Goal: Task Accomplishment & Management: Use online tool/utility

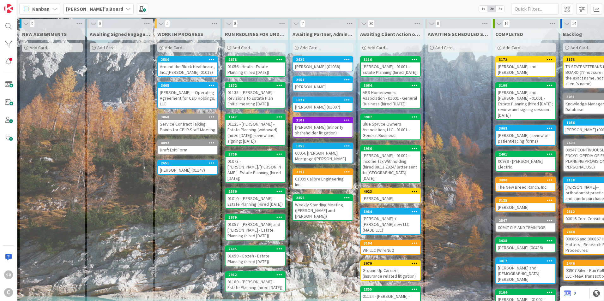
click at [206, 66] on div "Around the Block Healthcare, Inc./[PERSON_NAME] (01018)" at bounding box center [187, 70] width 59 height 14
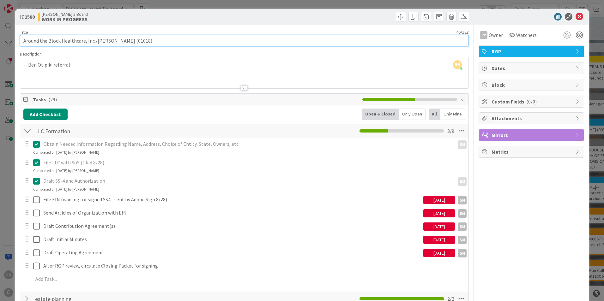
click at [75, 39] on input "Around the Block Healthcare, Inc./[PERSON_NAME] (01018)" at bounding box center [244, 40] width 449 height 11
type input "Around the Block Health Care, Inc./[PERSON_NAME] (01018)"
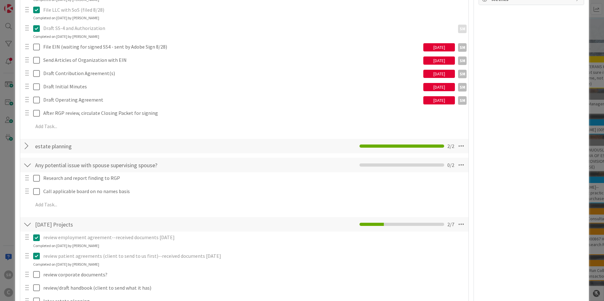
scroll to position [226, 0]
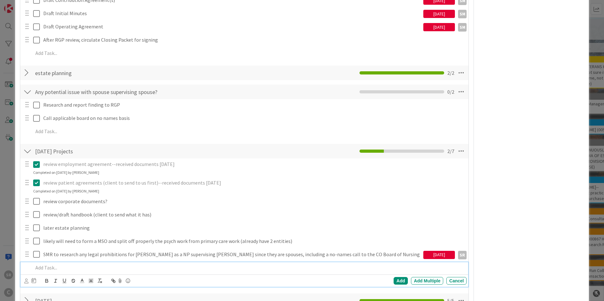
click at [47, 269] on p at bounding box center [248, 267] width 431 height 7
click at [81, 270] on p at bounding box center [248, 267] width 431 height 7
click at [142, 271] on p "Review and Revise New Patient Intake Form" at bounding box center [248, 267] width 431 height 7
click at [60, 267] on p "Review and Revise New Patient Intake Form" at bounding box center [248, 267] width 431 height 7
click at [164, 271] on p "Review and revise New Patient Intake Form" at bounding box center [248, 267] width 431 height 7
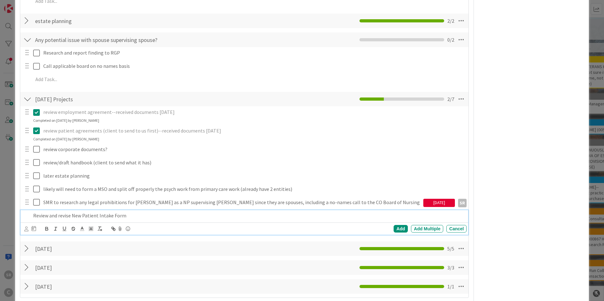
scroll to position [297, 0]
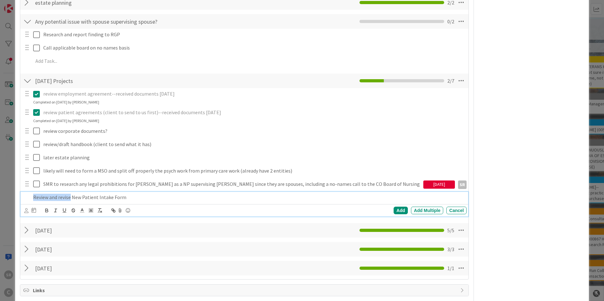
drag, startPoint x: 70, startPoint y: 200, endPoint x: 6, endPoint y: 199, distance: 64.1
click at [6, 199] on div "ID 2580 [PERSON_NAME]'s Board WORK IN PROGRESS Title 47 / 128 Around the Block …" at bounding box center [302, 150] width 604 height 301
copy p "Review and revise"
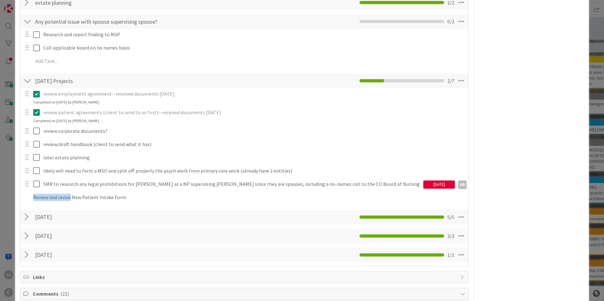
click at [393, 212] on div "Add Checklist Open & Closed Only Open All Only Mine LLC Formation Checklist Nam…" at bounding box center [244, 37] width 442 height 451
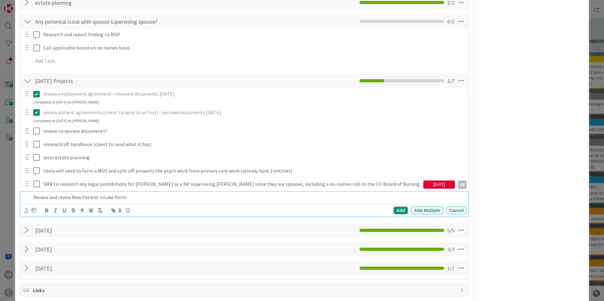
drag, startPoint x: 168, startPoint y: 194, endPoint x: 146, endPoint y: 197, distance: 21.7
click at [168, 194] on p "Review and revise New Patient Intake Form" at bounding box center [248, 197] width 431 height 7
click at [396, 209] on div "Add" at bounding box center [401, 211] width 14 height 8
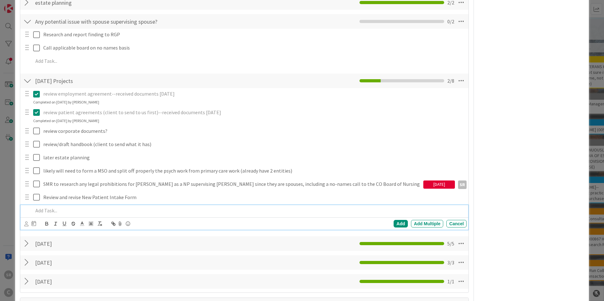
click at [38, 211] on p at bounding box center [248, 210] width 431 height 7
click at [400, 223] on div "Add" at bounding box center [401, 224] width 14 height 8
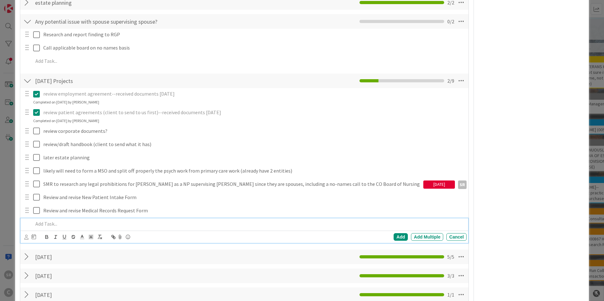
click at [44, 224] on p at bounding box center [248, 223] width 431 height 7
drag, startPoint x: 392, startPoint y: 238, endPoint x: 335, endPoint y: 241, distance: 57.2
click at [394, 238] on div "Add" at bounding box center [401, 237] width 14 height 8
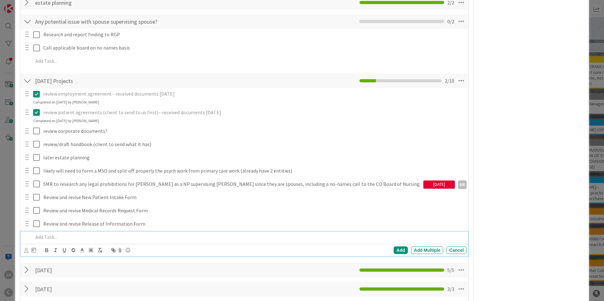
click at [52, 236] on p at bounding box center [248, 237] width 431 height 7
drag, startPoint x: 180, startPoint y: 243, endPoint x: 176, endPoint y: 239, distance: 5.6
click at [180, 243] on div "Review and revise consent forms for the following treatments: B Add Add Multipl…" at bounding box center [245, 244] width 448 height 25
click at [175, 239] on p "Review and revise consent forms for the following treatments: B" at bounding box center [248, 237] width 431 height 7
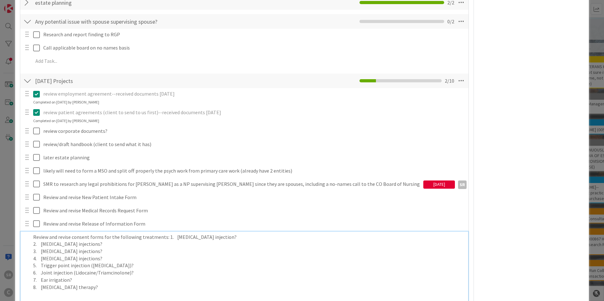
click at [171, 237] on p "Review and revise consent forms for the following treatments: 1. [MEDICAL_DATA]…" at bounding box center [248, 237] width 431 height 7
click at [210, 237] on p "Review and revise consent forms for the following treatments: 1. [MEDICAL_DATA]…" at bounding box center [248, 237] width 431 height 7
click at [265, 239] on p "Review and revise consent forms for the following treatments: 1. [MEDICAL_DATA]…" at bounding box center [248, 237] width 431 height 7
click at [168, 237] on p "Review and revise consent forms for the following treatments: 1. [MEDICAL_DATA]…" at bounding box center [248, 237] width 431 height 7
click at [254, 240] on p "Review and revise consent forms for the following treatments: [MEDICAL_DATA] in…" at bounding box center [248, 237] width 431 height 7
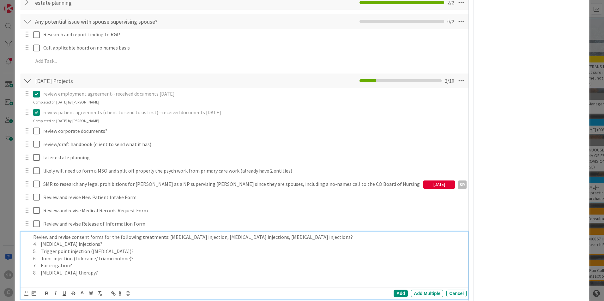
click at [307, 239] on p "Review and revise consent forms for the following treatments: [MEDICAL_DATA] in…" at bounding box center [248, 237] width 431 height 7
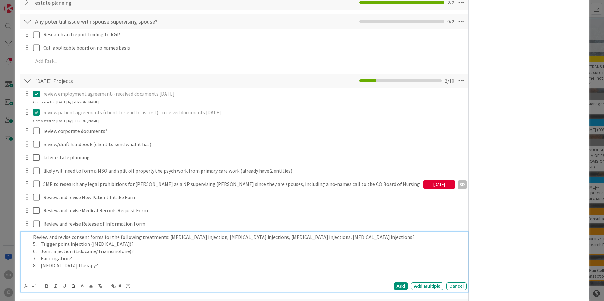
click at [342, 236] on p "Review and revise consent forms for the following treatments: [MEDICAL_DATA] in…" at bounding box center [248, 237] width 431 height 7
click at [416, 238] on p "Review and revise consent forms for the following treatments: [MEDICAL_DATA] in…" at bounding box center [248, 241] width 431 height 14
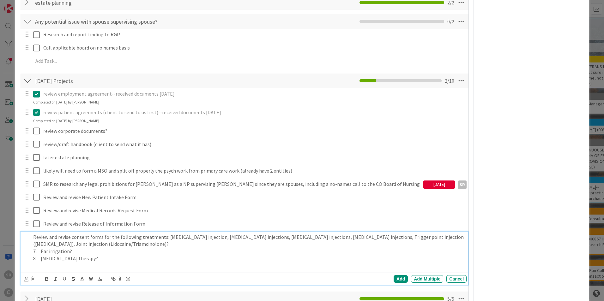
click at [94, 244] on p "Review and revise consent forms for the following treatments: [MEDICAL_DATA] in…" at bounding box center [248, 241] width 431 height 14
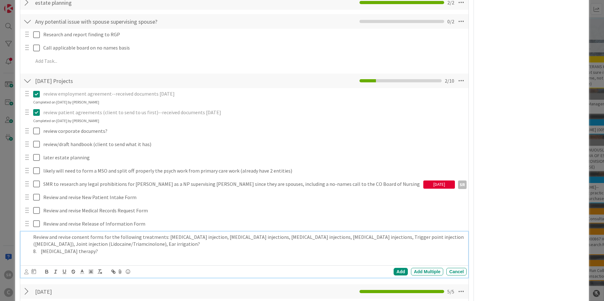
click at [119, 246] on p "Review and revise consent forms for the following treatments: [MEDICAL_DATA] in…" at bounding box center [248, 241] width 431 height 14
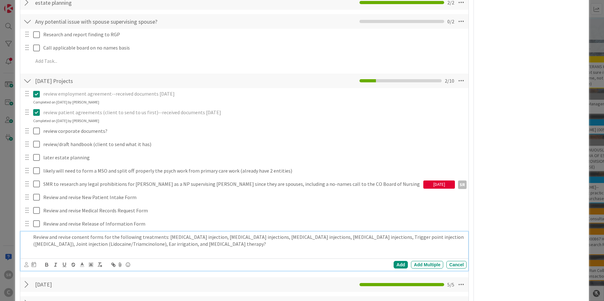
click at [93, 244] on p "Review and revise consent forms for the following treatments: [MEDICAL_DATA] in…" at bounding box center [248, 241] width 431 height 14
click at [172, 245] on p "Review and revise consent forms for the following treatments: [MEDICAL_DATA] in…" at bounding box center [248, 241] width 431 height 14
click at [394, 264] on div "Add" at bounding box center [401, 265] width 14 height 8
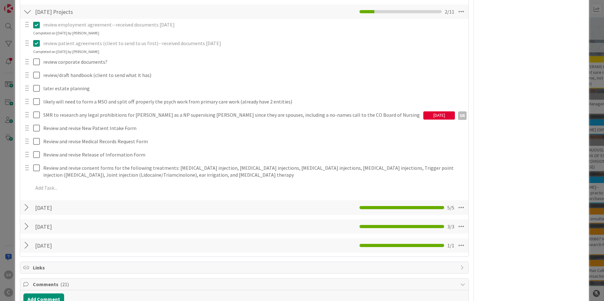
scroll to position [369, 0]
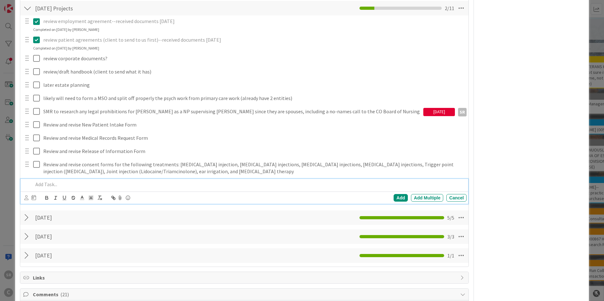
click at [45, 185] on p at bounding box center [248, 184] width 431 height 7
click at [394, 197] on div "Add" at bounding box center [401, 198] width 14 height 8
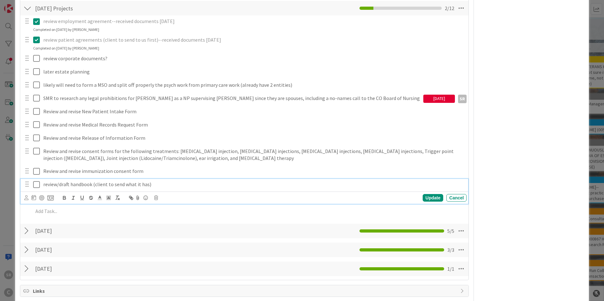
drag, startPoint x: 43, startPoint y: 184, endPoint x: 50, endPoint y: 186, distance: 6.6
click at [44, 184] on p "review/draft handbook (client to send what it has)" at bounding box center [253, 184] width 421 height 7
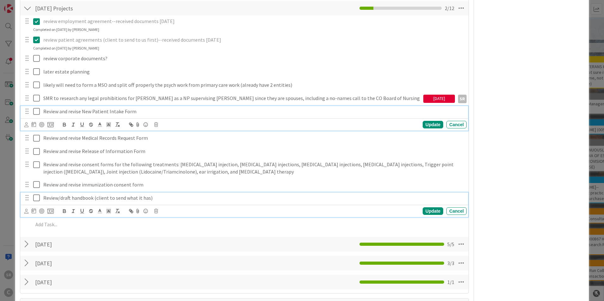
click at [36, 112] on div "Review and revise New Patient Intake Form Update Cancel" at bounding box center [245, 118] width 448 height 25
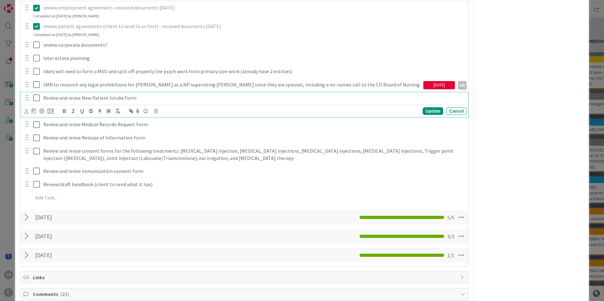
click at [33, 101] on icon at bounding box center [36, 98] width 7 height 8
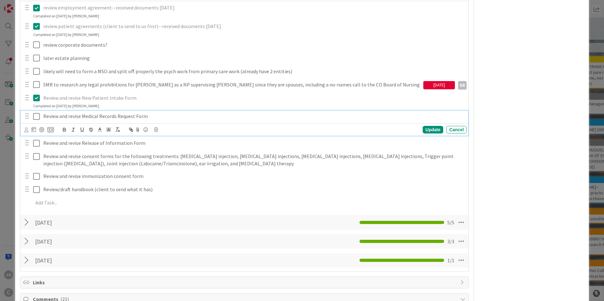
click at [37, 115] on icon at bounding box center [36, 117] width 7 height 8
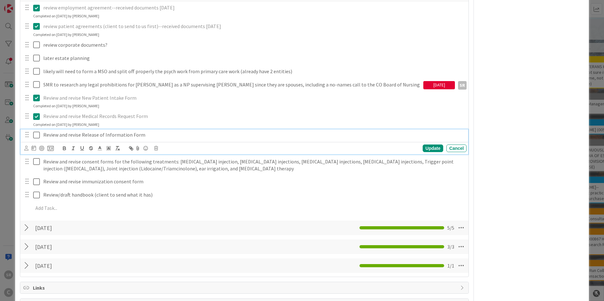
click at [38, 134] on icon at bounding box center [36, 135] width 7 height 8
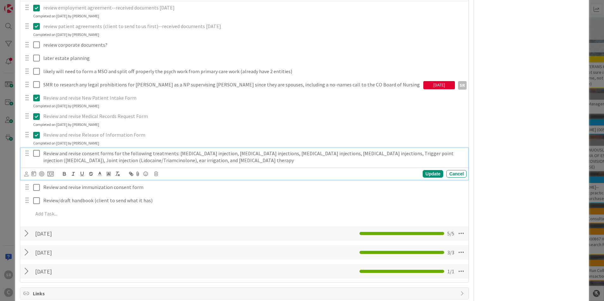
click at [38, 152] on icon at bounding box center [36, 154] width 7 height 8
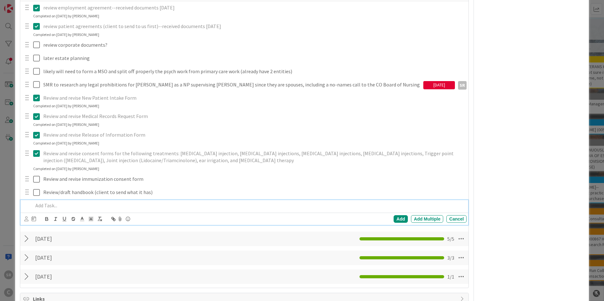
click at [39, 208] on p at bounding box center [248, 205] width 431 height 7
click at [396, 218] on div "Add" at bounding box center [401, 219] width 14 height 8
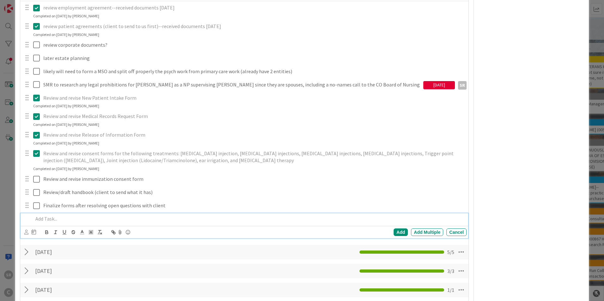
click at [44, 220] on p at bounding box center [248, 218] width 431 height 7
click at [397, 233] on div "Add" at bounding box center [401, 233] width 14 height 8
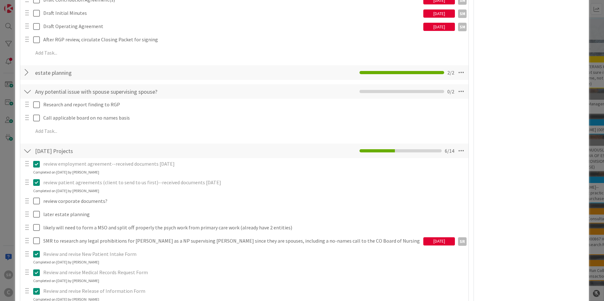
scroll to position [0, 0]
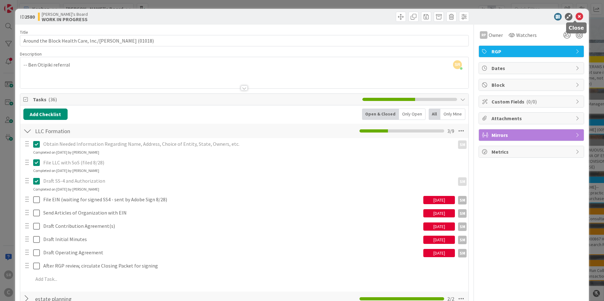
drag, startPoint x: 575, startPoint y: 14, endPoint x: 569, endPoint y: 15, distance: 6.5
click at [576, 14] on icon at bounding box center [580, 17] width 8 height 8
